Goal: Transaction & Acquisition: Purchase product/service

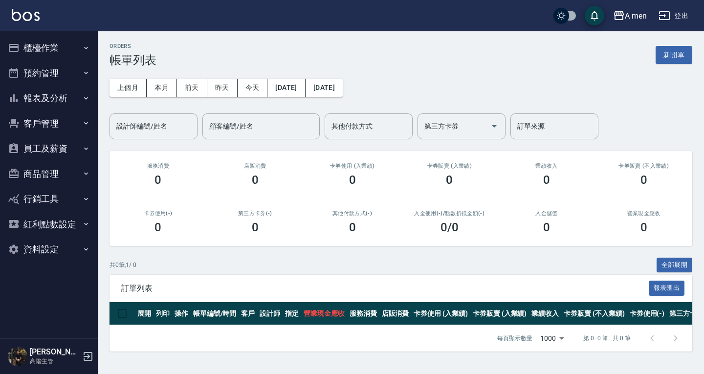
click at [55, 47] on button "櫃檯作業" at bounding box center [49, 47] width 90 height 25
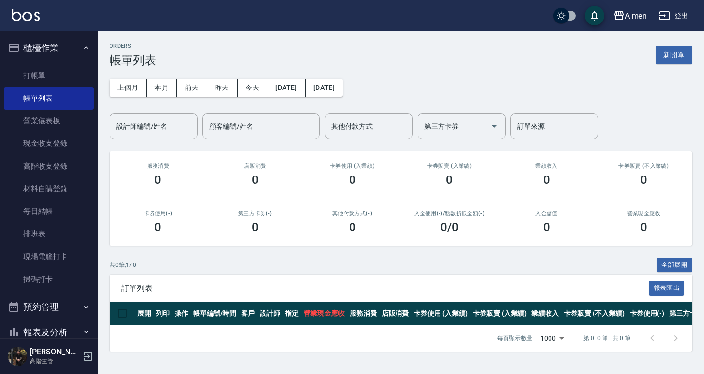
drag, startPoint x: 62, startPoint y: 83, endPoint x: 95, endPoint y: 82, distance: 33.8
click at [62, 83] on link "打帳單" at bounding box center [49, 76] width 90 height 22
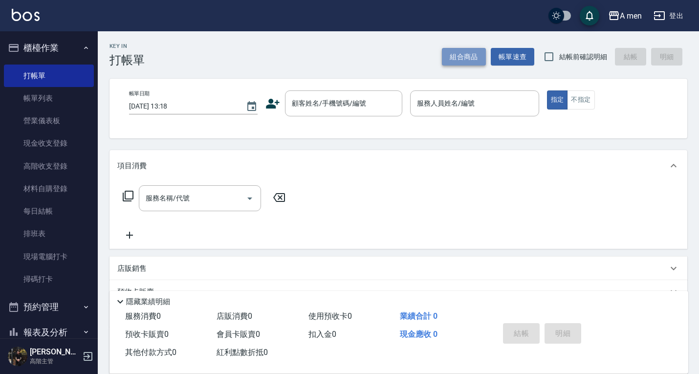
click at [467, 55] on button "組合商品" at bounding box center [464, 57] width 44 height 18
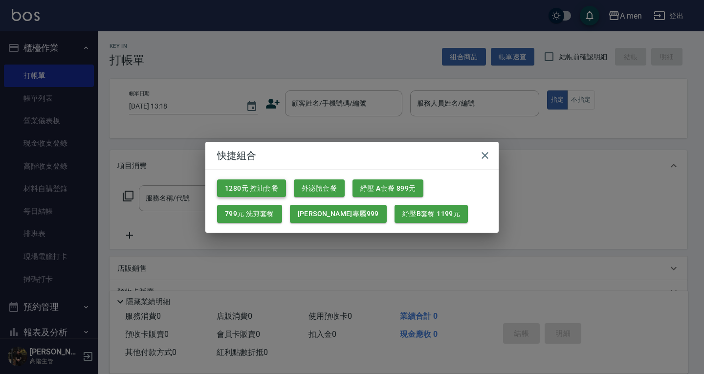
click at [266, 192] on button "1280元 控油套餐" at bounding box center [251, 188] width 69 height 18
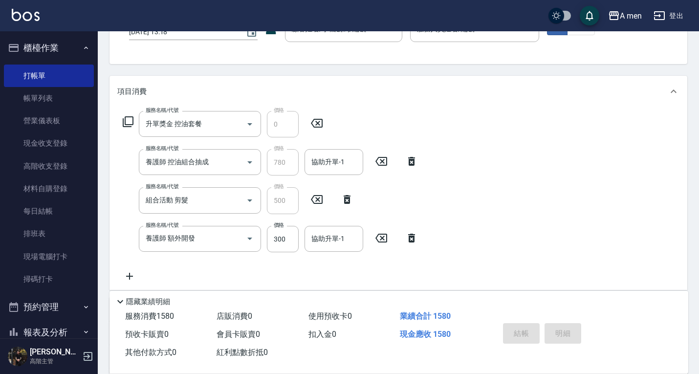
scroll to position [98, 0]
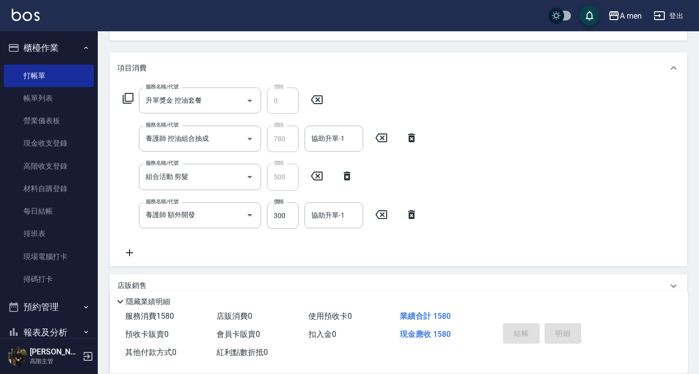
click at [411, 212] on icon at bounding box center [411, 214] width 7 height 9
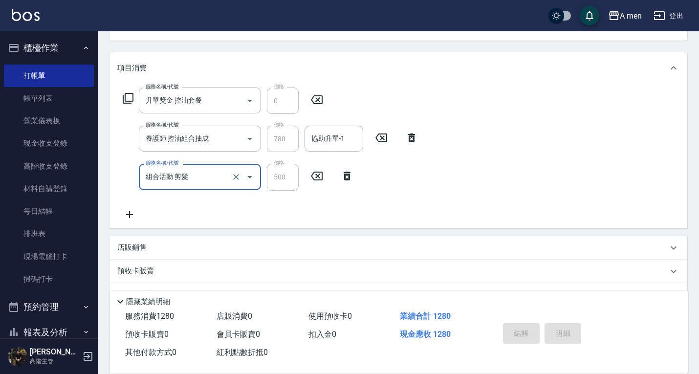
click at [347, 176] on icon at bounding box center [347, 176] width 7 height 9
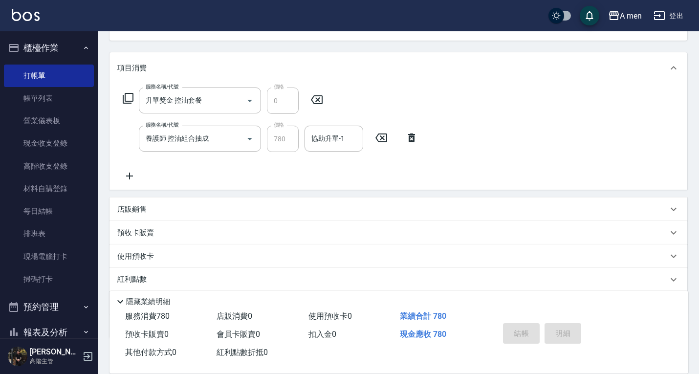
click at [410, 136] on icon at bounding box center [411, 138] width 7 height 9
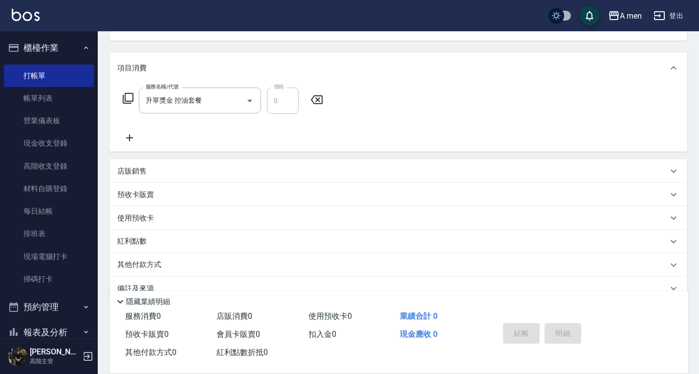
click at [317, 104] on icon at bounding box center [317, 100] width 24 height 12
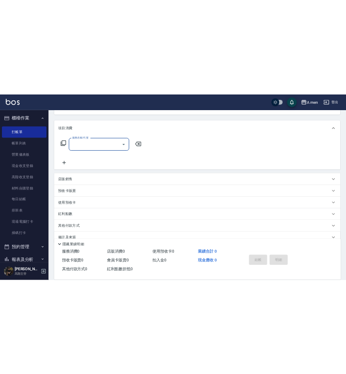
scroll to position [0, 0]
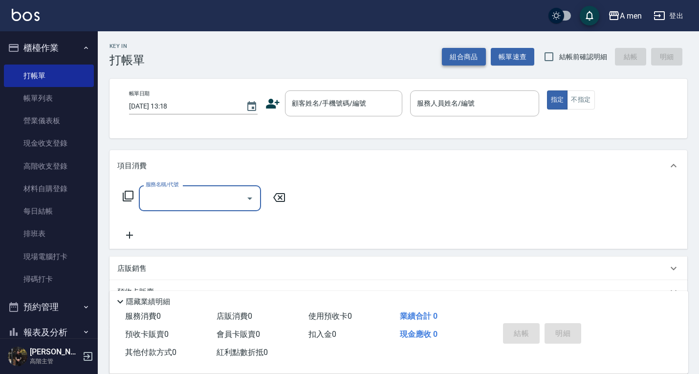
click at [457, 59] on button "組合商品" at bounding box center [464, 57] width 44 height 18
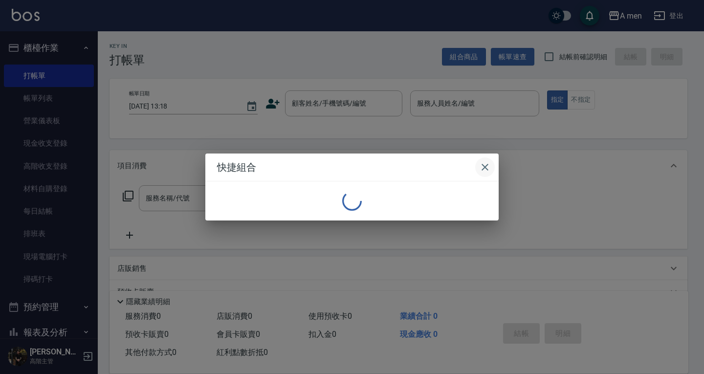
drag, startPoint x: 484, startPoint y: 171, endPoint x: 476, endPoint y: 163, distance: 10.7
click at [485, 171] on icon "button" at bounding box center [485, 167] width 12 height 12
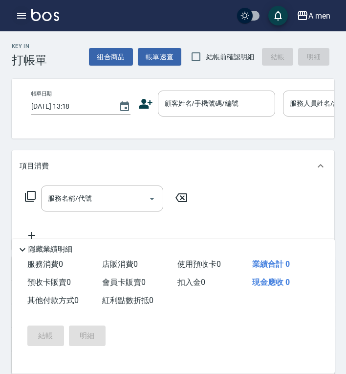
click at [23, 12] on icon "button" at bounding box center [22, 16] width 12 height 12
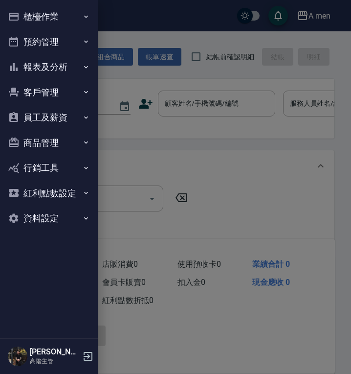
click at [188, 74] on div at bounding box center [175, 187] width 351 height 374
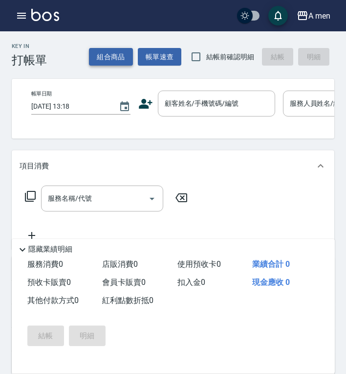
click at [106, 59] on button "組合商品" at bounding box center [111, 57] width 44 height 18
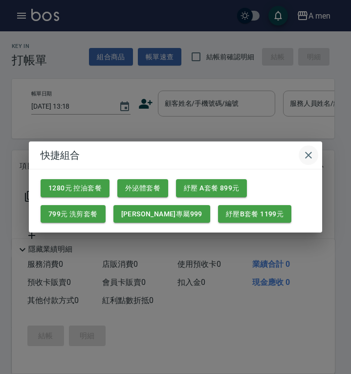
click at [306, 157] on icon "button" at bounding box center [308, 155] width 7 height 7
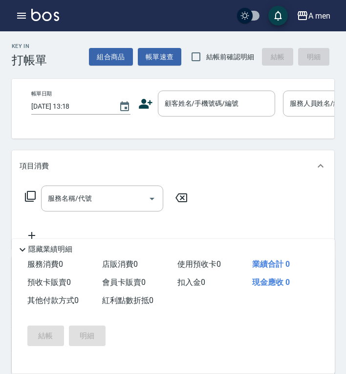
click at [56, 67] on div "Key In 打帳單 組合商品 帳單速查 結帳前確認明細 結帳 明細 帳單日期 [DATE] 13:18 顧客姓名/手機號碼/編號 顧客姓名/手機號碼/編號 …" at bounding box center [173, 286] width 346 height 511
click at [107, 62] on button "組合商品" at bounding box center [111, 57] width 44 height 18
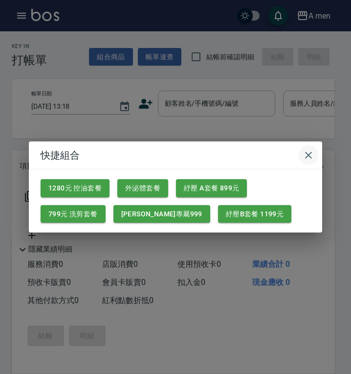
click at [306, 153] on icon "button" at bounding box center [308, 155] width 7 height 7
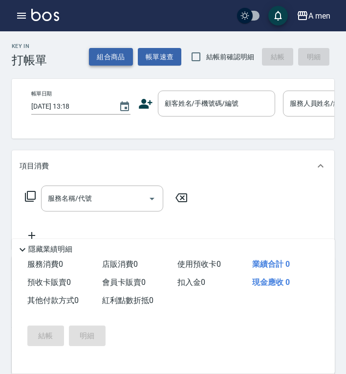
click at [123, 56] on button "組合商品" at bounding box center [111, 57] width 44 height 18
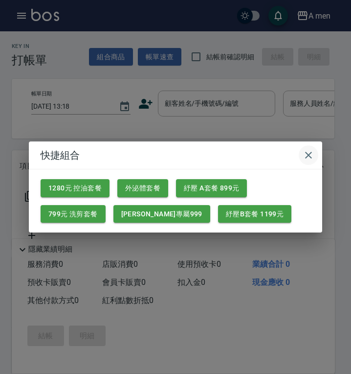
click at [305, 153] on icon "button" at bounding box center [309, 155] width 12 height 12
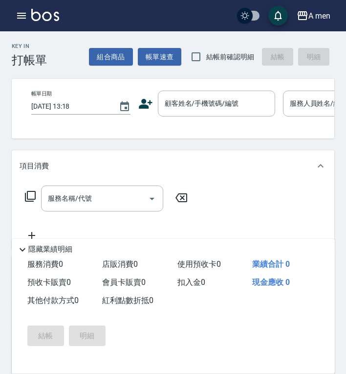
click at [101, 40] on div "Key In 打帳單 組合商品 帳單速查 結帳前確認明細 結帳 明細" at bounding box center [167, 49] width 335 height 36
click at [57, 49] on div "Key In 打帳單 組合商品 帳單速查 結帳前確認明細 結帳 明細" at bounding box center [167, 49] width 335 height 36
click at [67, 47] on div "Key In 打帳單 組合商品 帳單速查 結帳前確認明細 結帳 明細" at bounding box center [167, 49] width 335 height 36
